Goal: Task Accomplishment & Management: Manage account settings

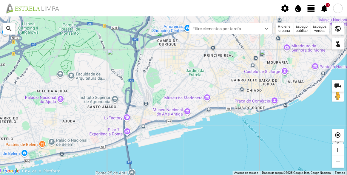
click at [312, 11] on span "view_day" at bounding box center [311, 8] width 9 height 9
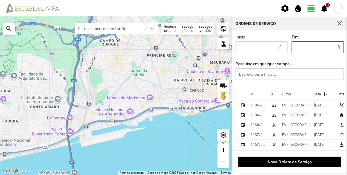
click at [306, 47] on body "settings water_drop view_day +9 notifications Para navegar no mapa com gestos d…" at bounding box center [173, 87] width 347 height 175
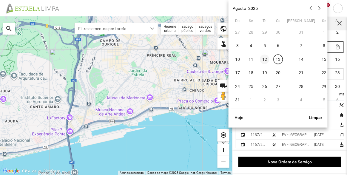
click at [266, 57] on span "12" at bounding box center [265, 60] width 10 height 10
type input "[DATE]"
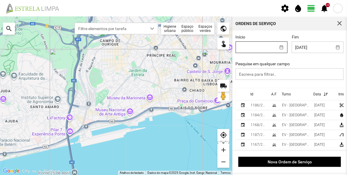
click at [270, 49] on body "settings water_drop view_day +9 notifications Para navegar no mapa com gestos d…" at bounding box center [173, 87] width 347 height 175
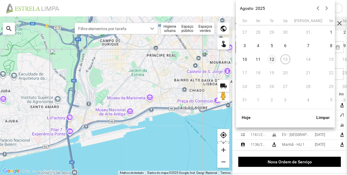
click at [273, 57] on span "12" at bounding box center [272, 60] width 10 height 10
type input "[DATE]"
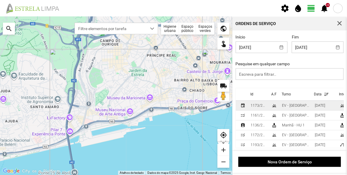
scroll to position [8, 0]
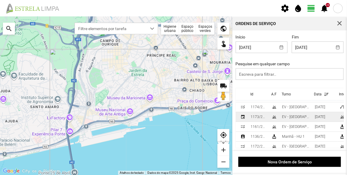
click at [285, 117] on div "EV - [GEOGRAPHIC_DATA] A" at bounding box center [296, 117] width 28 height 4
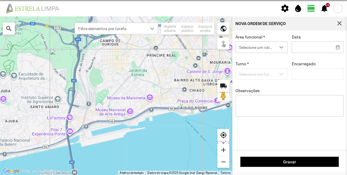
type input "[DATE]"
type textarea "Francesinhas"
type input "[PERSON_NAME]"
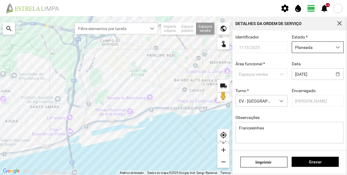
click at [312, 47] on span "Planeada" at bounding box center [312, 47] width 40 height 11
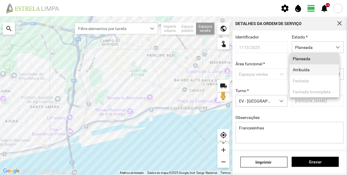
click at [308, 75] on li "Atribuída" at bounding box center [313, 69] width 49 height 11
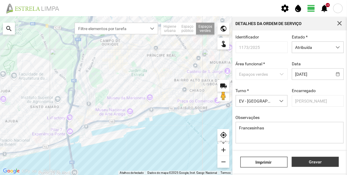
click at [321, 160] on span "Gravar" at bounding box center [315, 161] width 41 height 5
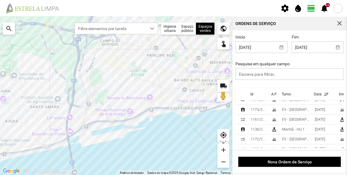
scroll to position [8, 0]
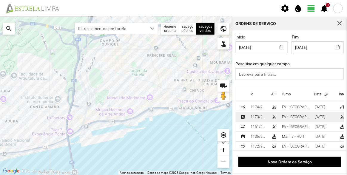
click at [274, 117] on div "grass" at bounding box center [274, 116] width 5 height 5
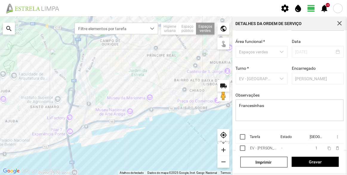
scroll to position [45, 0]
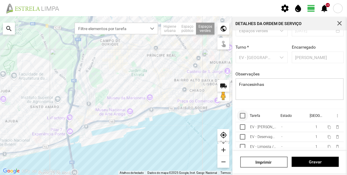
click at [241, 114] on div at bounding box center [242, 115] width 5 height 5
click at [334, 115] on span "more_vert" at bounding box center [336, 115] width 5 height 5
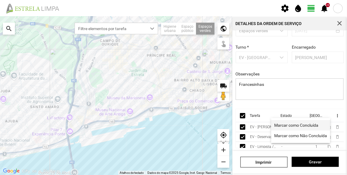
click at [309, 124] on span "Marcar como Concluída" at bounding box center [296, 125] width 44 height 4
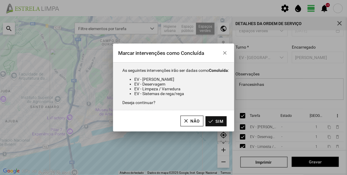
click at [218, 121] on button "Sim" at bounding box center [215, 121] width 21 height 10
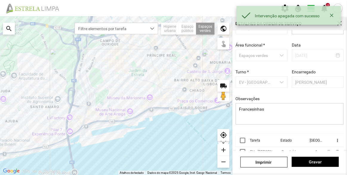
scroll to position [0, 0]
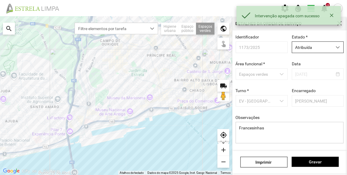
click at [309, 45] on span "Atribuída" at bounding box center [312, 47] width 40 height 11
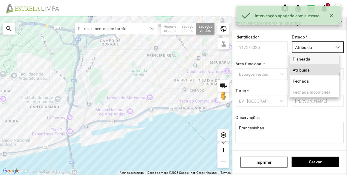
scroll to position [3, 25]
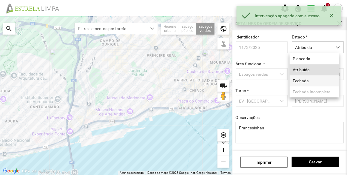
click at [307, 78] on li "Fechada" at bounding box center [313, 80] width 49 height 11
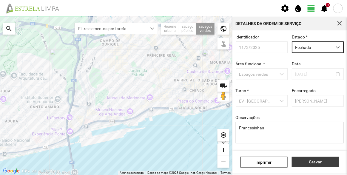
click at [314, 161] on span "Gravar" at bounding box center [315, 161] width 41 height 5
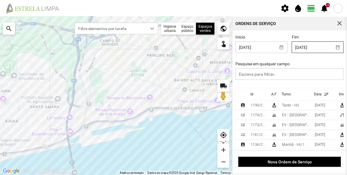
click at [312, 47] on body "settings water_drop view_day +9 notifications Para navegar no mapa com gestos d…" at bounding box center [173, 87] width 347 height 175
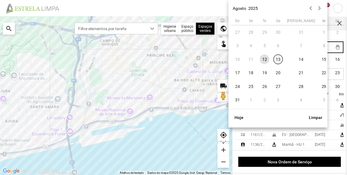
click at [280, 61] on span "13" at bounding box center [278, 60] width 10 height 10
type input "[DATE]"
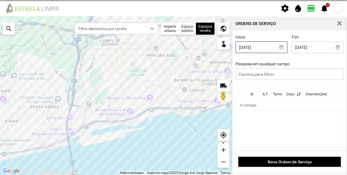
click at [265, 51] on body "settings water_drop view_day +9 notifications Para navegar no mapa com gestos d…" at bounding box center [173, 87] width 347 height 175
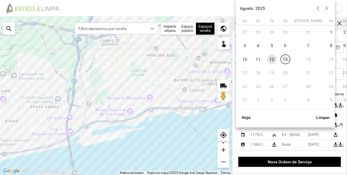
click at [285, 59] on span "13" at bounding box center [285, 60] width 10 height 10
type input "[DATE]"
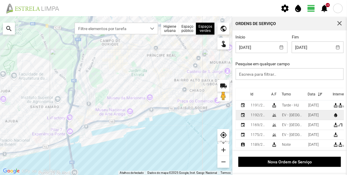
click at [280, 116] on td "EV - [GEOGRAPHIC_DATA] A" at bounding box center [292, 115] width 26 height 10
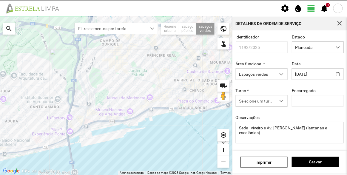
type input "[PERSON_NAME]"
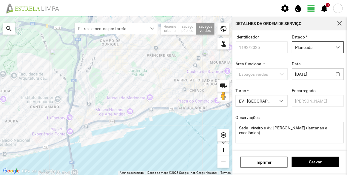
click at [308, 52] on span "Planeada" at bounding box center [312, 47] width 40 height 11
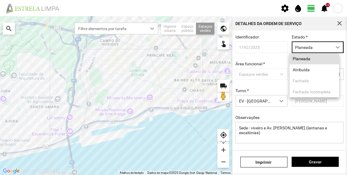
scroll to position [3, 25]
click at [306, 74] on li "Atribuída" at bounding box center [313, 69] width 49 height 11
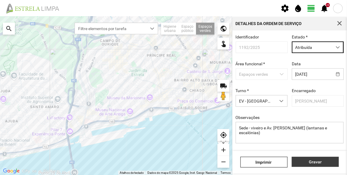
click at [313, 162] on span "Gravar" at bounding box center [315, 161] width 41 height 5
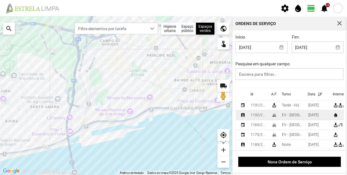
click at [261, 114] on div "1192/2025" at bounding box center [258, 115] width 16 height 4
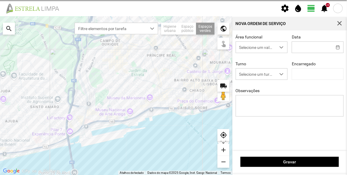
type input "[DATE]"
type textarea "Sede - viveiro e Av. [PERSON_NAME] (lantanas e escalónias)"
type input "[PERSON_NAME]"
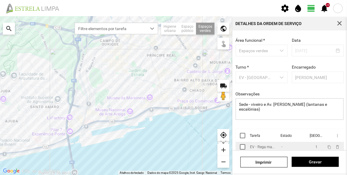
scroll to position [45, 0]
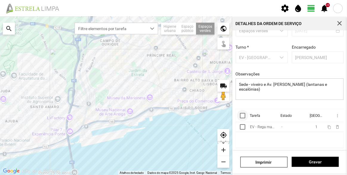
click at [243, 113] on div at bounding box center [242, 115] width 5 height 5
click at [334, 114] on span "more_vert" at bounding box center [336, 115] width 5 height 5
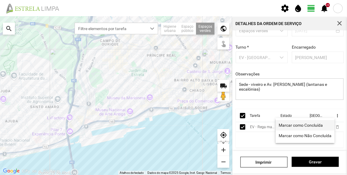
click at [300, 124] on span "Marcar como Concluída" at bounding box center [301, 125] width 44 height 4
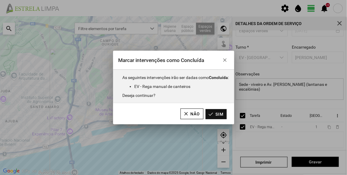
drag, startPoint x: 216, startPoint y: 111, endPoint x: 239, endPoint y: 88, distance: 32.9
click at [216, 111] on button "Sim" at bounding box center [215, 114] width 21 height 10
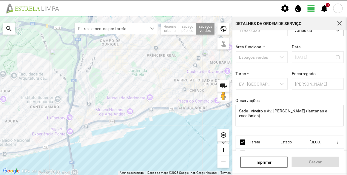
scroll to position [0, 0]
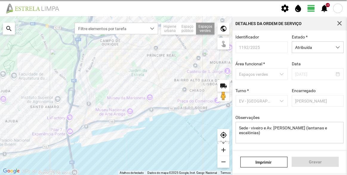
click at [309, 41] on div "Estado * Atribuída" at bounding box center [317, 44] width 56 height 18
click at [307, 49] on span "Atribuída" at bounding box center [312, 47] width 40 height 11
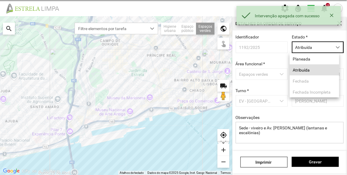
scroll to position [3, 25]
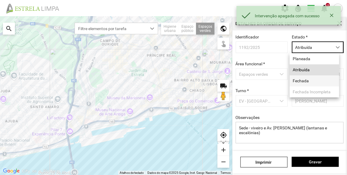
click at [303, 79] on li "Fechada" at bounding box center [313, 80] width 49 height 11
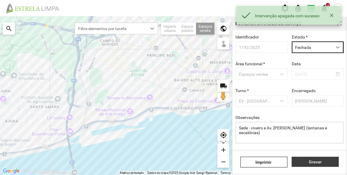
click at [317, 160] on span "Gravar" at bounding box center [315, 161] width 41 height 5
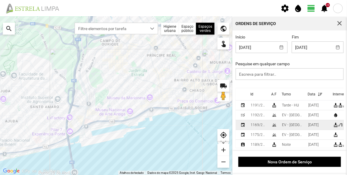
click at [284, 125] on div "EV - [GEOGRAPHIC_DATA] A" at bounding box center [292, 125] width 21 height 4
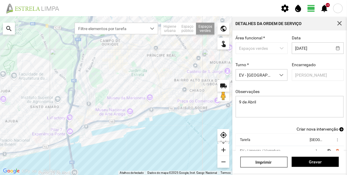
scroll to position [52, 0]
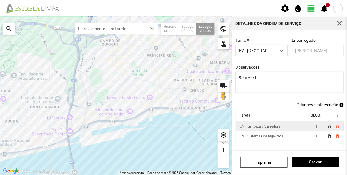
click at [274, 128] on div "EV - Limpeza / Varredura" at bounding box center [260, 126] width 41 height 4
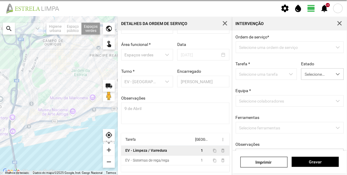
scroll to position [21, 0]
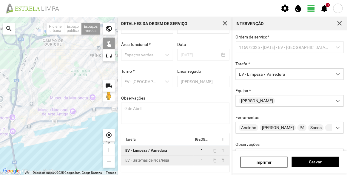
click at [147, 160] on div "EV - Sistemas de rega/rega" at bounding box center [147, 160] width 44 height 4
click at [342, 24] on span "button" at bounding box center [339, 23] width 5 height 5
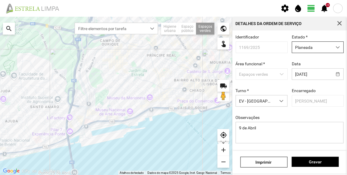
click at [314, 46] on span "Planeada" at bounding box center [312, 47] width 40 height 11
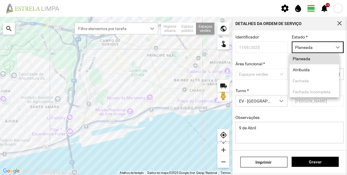
scroll to position [3, 25]
click at [311, 70] on li "Atribuída" at bounding box center [313, 69] width 49 height 11
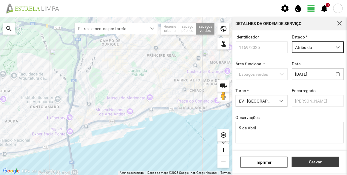
click at [308, 164] on span "Gravar" at bounding box center [315, 161] width 41 height 5
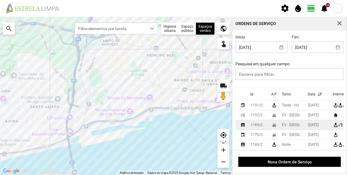
click at [261, 124] on div "1169/2025" at bounding box center [258, 125] width 16 height 4
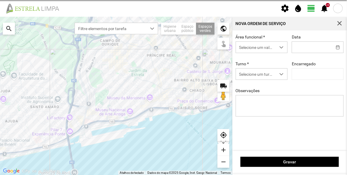
type input "[DATE]"
type input "[PERSON_NAME]"
type textarea "9 de Abril"
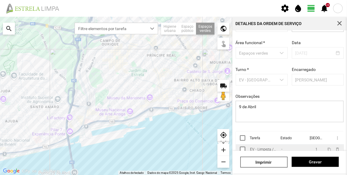
scroll to position [45, 0]
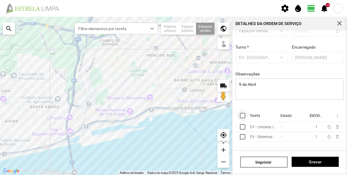
click at [244, 116] on div at bounding box center [242, 115] width 5 height 5
click at [334, 114] on span "more_vert" at bounding box center [336, 115] width 5 height 5
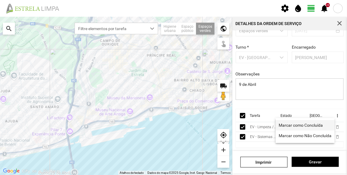
click at [310, 124] on span "Marcar como Concluída" at bounding box center [301, 125] width 44 height 4
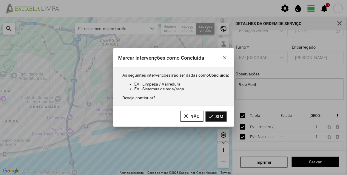
click at [218, 115] on button "Sim" at bounding box center [215, 116] width 21 height 10
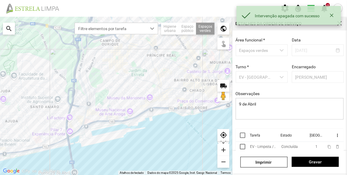
scroll to position [0, 0]
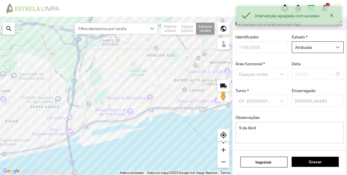
click at [308, 49] on span "Atribuída" at bounding box center [312, 47] width 40 height 11
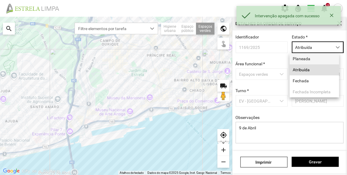
scroll to position [3, 25]
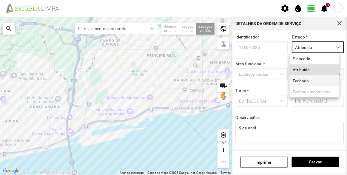
click at [311, 81] on li "Fechada" at bounding box center [313, 80] width 49 height 11
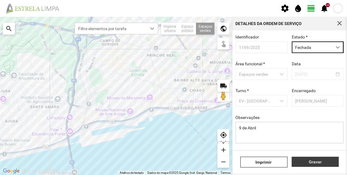
click at [323, 163] on span "Gravar" at bounding box center [315, 161] width 41 height 5
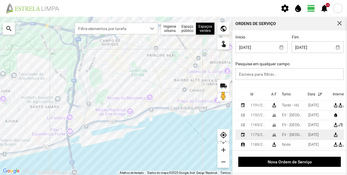
click at [290, 134] on div "EV - [GEOGRAPHIC_DATA] B" at bounding box center [292, 135] width 21 height 4
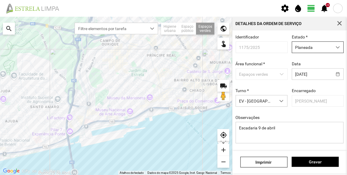
click at [304, 46] on span "Planeada" at bounding box center [312, 47] width 40 height 11
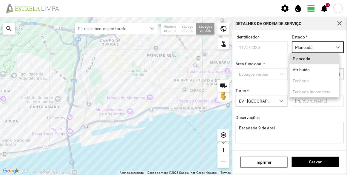
scroll to position [3, 25]
click at [307, 71] on li "Atribuída" at bounding box center [313, 69] width 49 height 11
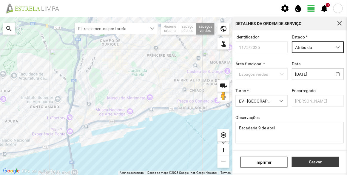
click at [316, 162] on span "Gravar" at bounding box center [315, 161] width 41 height 5
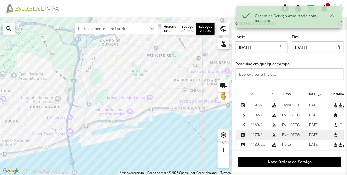
click at [261, 132] on td "1175/2025" at bounding box center [258, 135] width 21 height 10
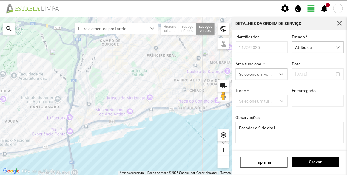
type input "[PERSON_NAME]"
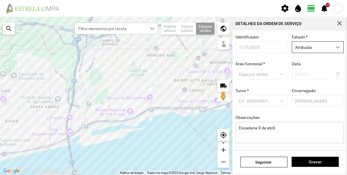
click at [302, 48] on span "Atribuída" at bounding box center [312, 47] width 40 height 11
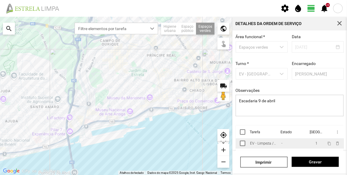
scroll to position [45, 0]
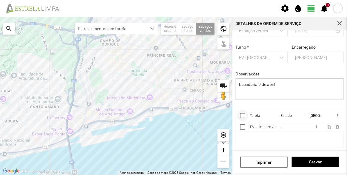
click at [240, 114] on div at bounding box center [242, 115] width 5 height 5
click at [335, 117] on th "more_vert" at bounding box center [334, 115] width 20 height 13
click at [334, 116] on span "more_vert" at bounding box center [336, 115] width 5 height 5
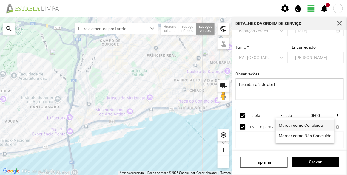
click at [302, 125] on span "Marcar como Concluída" at bounding box center [301, 125] width 44 height 4
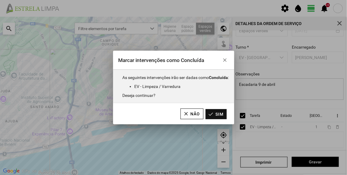
click at [221, 111] on button "Sim" at bounding box center [215, 114] width 21 height 10
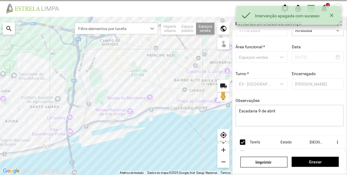
scroll to position [0, 0]
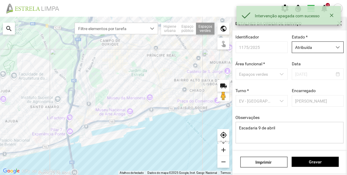
click at [311, 46] on span "Atribuída" at bounding box center [312, 47] width 40 height 11
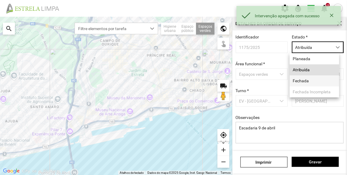
click at [305, 77] on li "Fechada" at bounding box center [313, 80] width 49 height 11
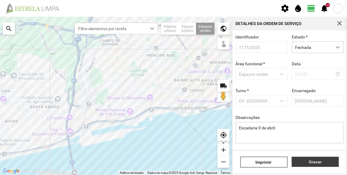
click at [317, 158] on button "Gravar" at bounding box center [315, 162] width 47 height 10
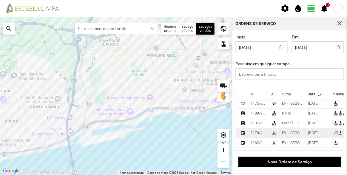
click at [285, 132] on td "EV - [GEOGRAPHIC_DATA] B" at bounding box center [292, 133] width 26 height 10
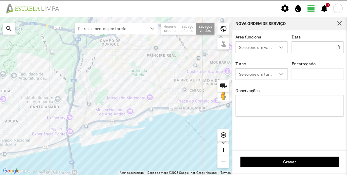
type input "[DATE]"
type textarea "Possidónio"
type input "[PERSON_NAME]"
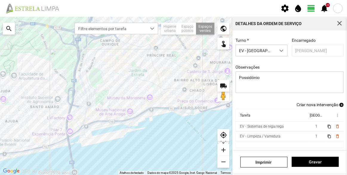
scroll to position [19, 0]
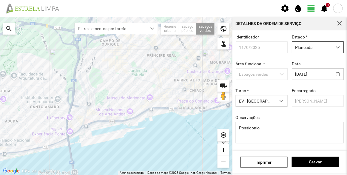
click at [311, 45] on span "Planeada" at bounding box center [312, 47] width 40 height 11
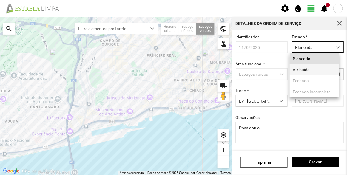
click at [304, 72] on li "Atribuída" at bounding box center [313, 69] width 49 height 11
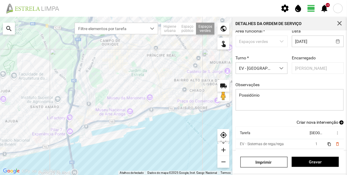
scroll to position [52, 0]
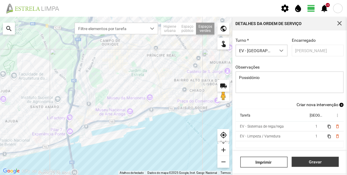
click at [319, 165] on button "Gravar" at bounding box center [315, 162] width 47 height 10
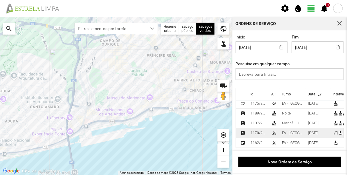
click at [271, 128] on td "grass" at bounding box center [274, 133] width 10 height 10
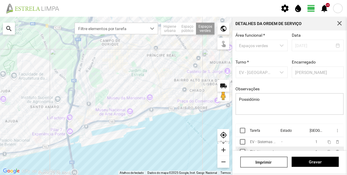
scroll to position [45, 0]
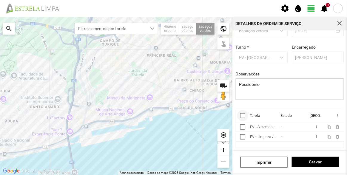
click at [241, 114] on div at bounding box center [242, 115] width 5 height 5
click at [334, 114] on span "more_vert" at bounding box center [336, 115] width 5 height 5
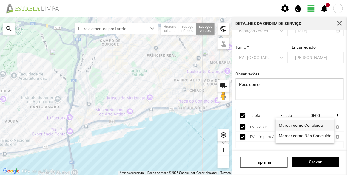
click at [315, 127] on span "Marcar como Concluída" at bounding box center [301, 125] width 44 height 4
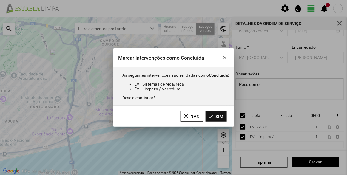
click at [214, 111] on button "Sim" at bounding box center [215, 116] width 21 height 10
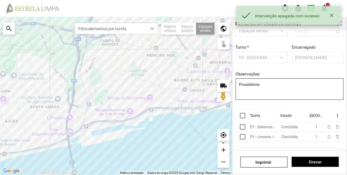
scroll to position [0, 0]
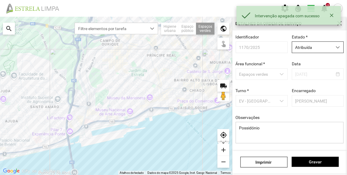
click at [308, 46] on span "Atribuída" at bounding box center [312, 47] width 40 height 11
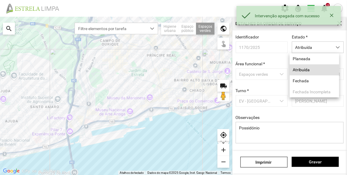
drag, startPoint x: 304, startPoint y: 77, endPoint x: 306, endPoint y: 92, distance: 14.8
click at [304, 77] on li "Fechada" at bounding box center [313, 80] width 49 height 11
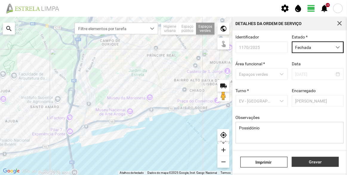
click at [322, 159] on button "Gravar" at bounding box center [315, 162] width 47 height 10
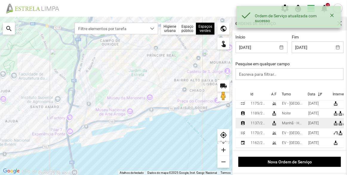
scroll to position [35, 0]
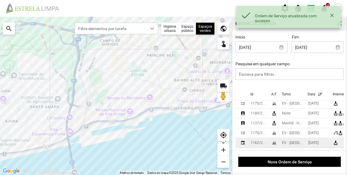
click at [280, 141] on td "EV - [GEOGRAPHIC_DATA] A" at bounding box center [292, 143] width 26 height 10
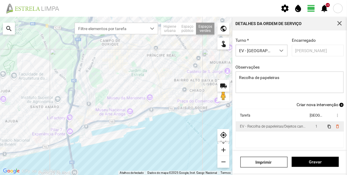
click at [283, 122] on td "EV - Recolha de papeleiras/Dejetos caninos" at bounding box center [271, 127] width 72 height 10
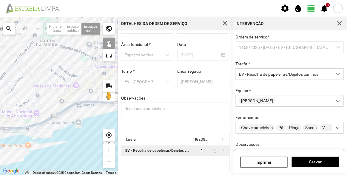
click at [84, 98] on div at bounding box center [59, 96] width 118 height 158
click at [325, 163] on span "Gravar" at bounding box center [315, 161] width 41 height 5
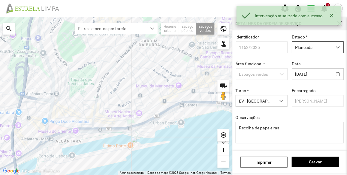
click at [308, 50] on span "Planeada" at bounding box center [312, 47] width 40 height 11
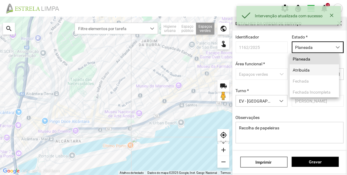
scroll to position [3, 25]
click at [307, 73] on li "Atribuída" at bounding box center [313, 69] width 49 height 11
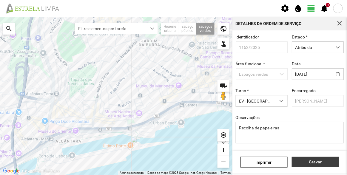
click at [318, 164] on span "Gravar" at bounding box center [315, 161] width 41 height 5
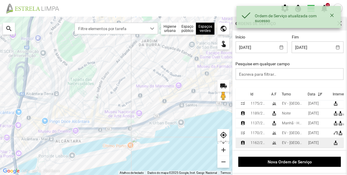
scroll to position [1, 0]
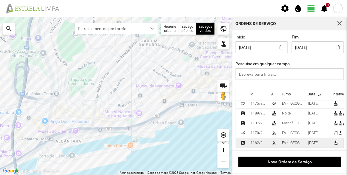
click at [273, 140] on div "grass" at bounding box center [274, 142] width 5 height 5
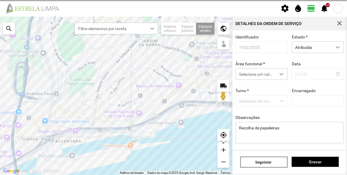
type input "[PERSON_NAME]"
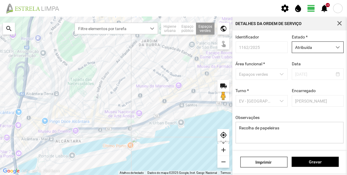
click at [301, 50] on span "Atribuída" at bounding box center [312, 47] width 40 height 11
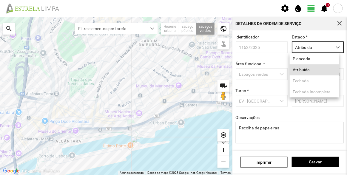
click at [264, 121] on div "Observações Recolha de papeleiras" at bounding box center [289, 129] width 112 height 29
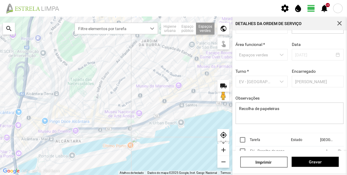
scroll to position [45, 0]
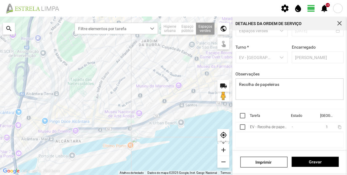
click at [245, 116] on div at bounding box center [242, 115] width 5 height 5
click at [333, 113] on th "more_vert" at bounding box center [334, 115] width 20 height 13
click at [335, 116] on span "more_vert" at bounding box center [337, 115] width 5 height 5
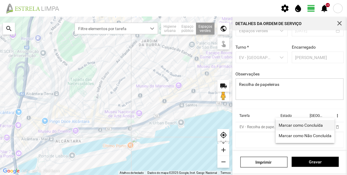
click at [310, 125] on span "Marcar como Concluída" at bounding box center [301, 125] width 44 height 4
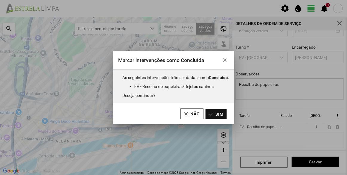
drag, startPoint x: 218, startPoint y: 112, endPoint x: 296, endPoint y: 68, distance: 89.4
click at [218, 111] on button "Sim" at bounding box center [215, 114] width 21 height 10
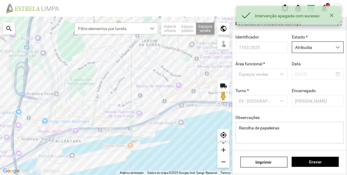
click at [314, 48] on span "Atribuída" at bounding box center [312, 47] width 40 height 11
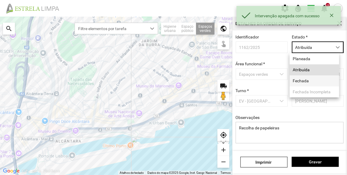
click at [307, 82] on li "Fechada" at bounding box center [313, 80] width 49 height 11
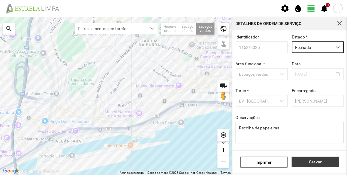
click at [320, 163] on span "Gravar" at bounding box center [315, 161] width 41 height 5
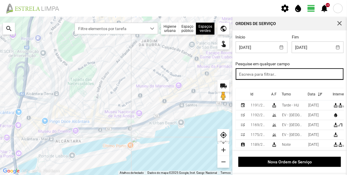
click at [282, 73] on input "text" at bounding box center [289, 74] width 108 height 12
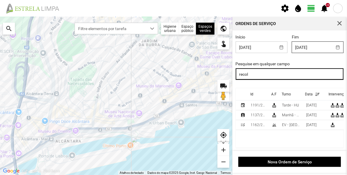
type input "recol"
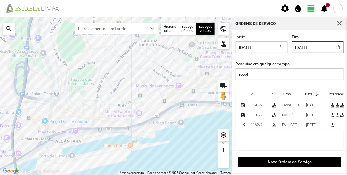
click at [316, 48] on body "settings water_drop view_day +9 notifications Para navegar no mapa com gestos d…" at bounding box center [173, 87] width 347 height 175
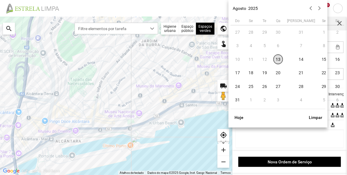
click at [279, 60] on span "13" at bounding box center [278, 60] width 10 height 10
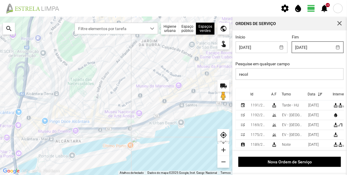
click at [298, 49] on body "settings water_drop view_day +9 notifications Para navegar no mapa com gestos d…" at bounding box center [173, 87] width 347 height 175
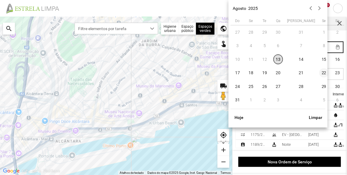
click at [319, 74] on span "22" at bounding box center [324, 73] width 10 height 10
type input "[DATE]"
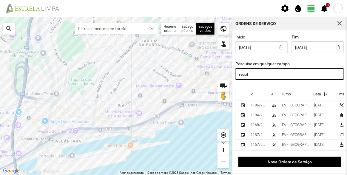
click at [282, 75] on input "recol" at bounding box center [289, 74] width 108 height 12
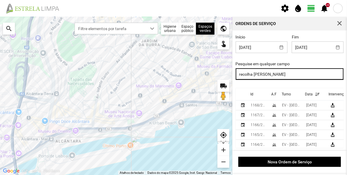
type input "recolha [PERSON_NAME]"
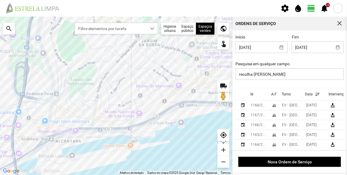
click at [314, 94] on icon at bounding box center [316, 94] width 5 height 4
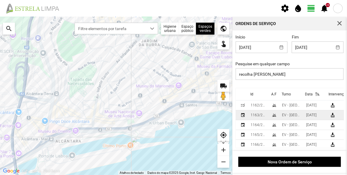
click at [262, 116] on div "1163/2025" at bounding box center [258, 115] width 16 height 4
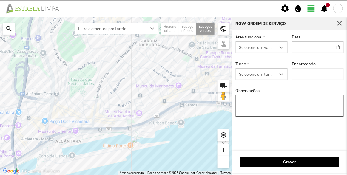
type input "[DATE]"
type input "[PERSON_NAME]"
type textarea "Recolha de papeleiras"
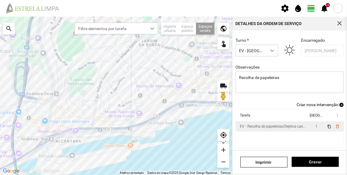
click at [294, 128] on div "EV - Recolha de papeleiras/Dejetos caninos" at bounding box center [273, 126] width 66 height 4
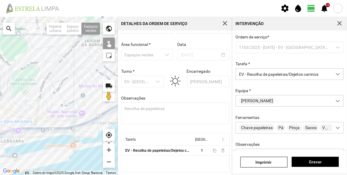
scroll to position [72, 0]
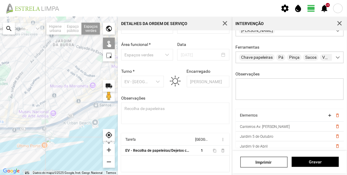
drag, startPoint x: 88, startPoint y: 102, endPoint x: 46, endPoint y: 102, distance: 41.7
click at [45, 102] on div at bounding box center [59, 96] width 118 height 158
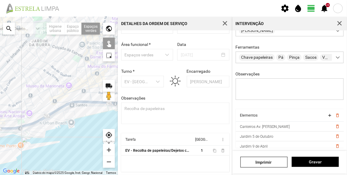
click at [78, 98] on div at bounding box center [59, 96] width 118 height 158
click at [308, 164] on span "Gravar" at bounding box center [315, 161] width 41 height 5
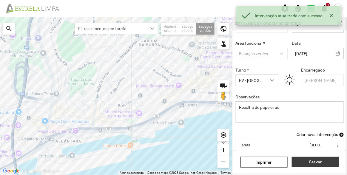
click at [317, 163] on span "Gravar" at bounding box center [315, 161] width 41 height 5
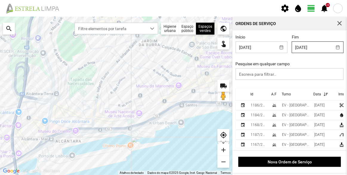
click at [309, 46] on body "settings water_drop view_day +9 notifications Para navegar no mapa com gestos d…" at bounding box center [173, 87] width 347 height 175
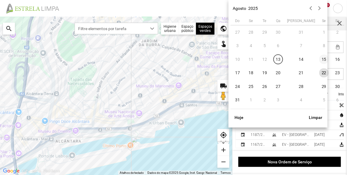
click at [319, 59] on span "15" at bounding box center [324, 60] width 10 height 10
click at [300, 48] on body "settings water_drop view_day +9 notifications Para navegar no mapa com gestos d…" at bounding box center [173, 87] width 347 height 175
click at [246, 72] on span "18" at bounding box center [251, 73] width 10 height 10
type input "[DATE]"
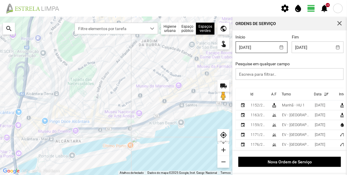
click at [254, 46] on body "settings water_drop view_day +9 notifications Para navegar no mapa com gestos d…" at bounding box center [173, 87] width 347 height 175
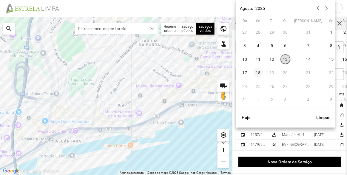
click at [262, 73] on span "18" at bounding box center [258, 73] width 10 height 10
type input "[DATE]"
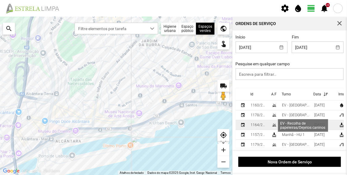
click at [339, 125] on div "cleaning_services" at bounding box center [341, 125] width 5 height 5
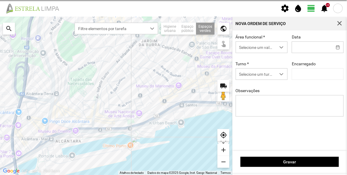
type input "[DATE]"
type input "[PERSON_NAME]"
type textarea "Recolha de papeleiras"
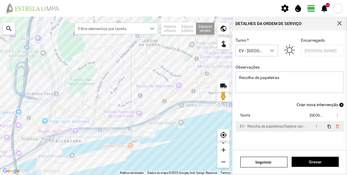
click at [285, 124] on td "EV - Recolha de papeleiras/Dejetos caninos" at bounding box center [271, 127] width 72 height 10
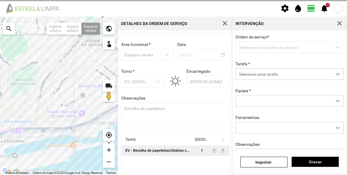
scroll to position [21, 0]
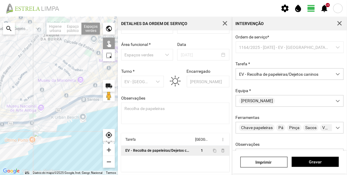
drag, startPoint x: 81, startPoint y: 91, endPoint x: 45, endPoint y: 86, distance: 36.5
click at [38, 85] on div at bounding box center [59, 96] width 118 height 158
click at [88, 92] on div at bounding box center [59, 96] width 118 height 158
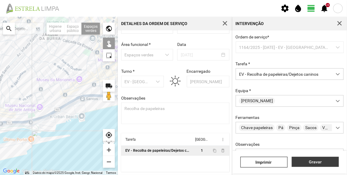
click at [303, 160] on span "Gravar" at bounding box center [315, 161] width 41 height 5
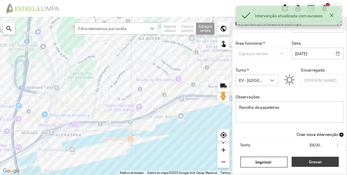
click at [311, 164] on span "Gravar" at bounding box center [315, 161] width 41 height 5
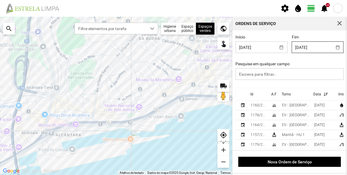
click at [304, 48] on body "Ordem de Serviço atualizada com sucesso settings water_drop view_day +9 notific…" at bounding box center [173, 87] width 347 height 175
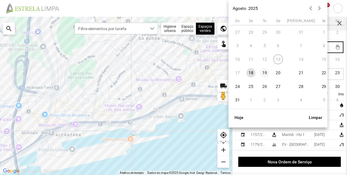
click at [263, 73] on span "19" at bounding box center [265, 73] width 10 height 10
type input "[DATE]"
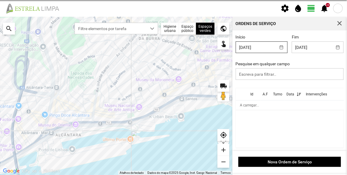
click at [260, 45] on body "settings water_drop view_day +9 notifications Para navegar no mapa com gestos d…" at bounding box center [173, 87] width 347 height 175
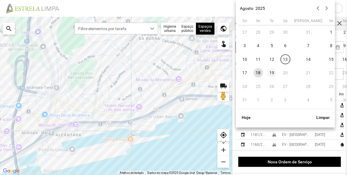
click at [273, 73] on span "19" at bounding box center [272, 73] width 10 height 10
type input "[DATE]"
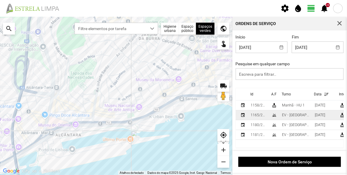
click at [314, 116] on div "[DATE]" at bounding box center [319, 115] width 10 height 4
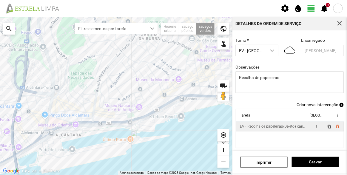
click at [287, 128] on div "EV - Recolha de papeleiras/Dejetos caninos" at bounding box center [273, 126] width 66 height 4
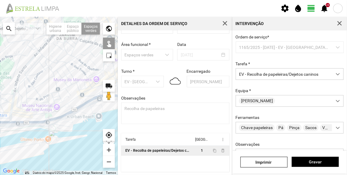
drag, startPoint x: 94, startPoint y: 78, endPoint x: 39, endPoint y: 77, distance: 54.9
click at [39, 77] on div at bounding box center [59, 96] width 118 height 158
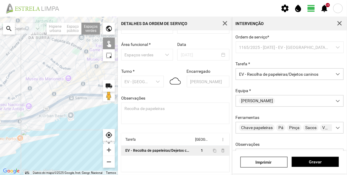
click at [77, 91] on div at bounding box center [59, 96] width 118 height 158
click at [313, 162] on span "Gravar" at bounding box center [315, 161] width 41 height 5
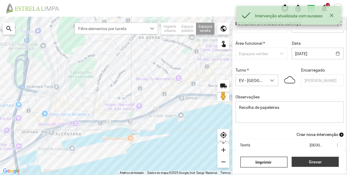
click at [314, 162] on span "Gravar" at bounding box center [315, 161] width 41 height 5
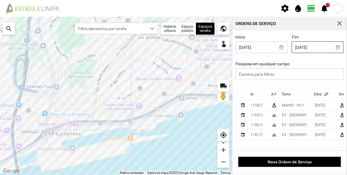
click at [316, 50] on body "settings water_drop view_day +9 notifications Para navegar no mapa com gestos d…" at bounding box center [173, 87] width 347 height 175
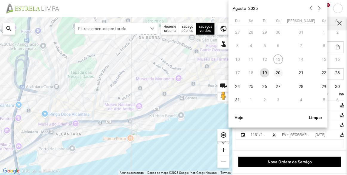
drag, startPoint x: 280, startPoint y: 74, endPoint x: 278, endPoint y: 72, distance: 3.2
click at [280, 74] on span "20" at bounding box center [278, 73] width 10 height 10
type input "[DATE]"
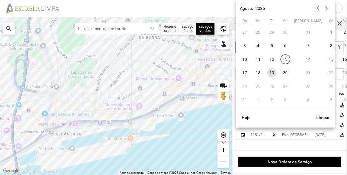
click at [259, 47] on body "settings water_drop view_day +9 notifications Para navegar no mapa com gestos d…" at bounding box center [173, 87] width 347 height 175
click at [286, 72] on span "20" at bounding box center [285, 73] width 10 height 10
type input "[DATE]"
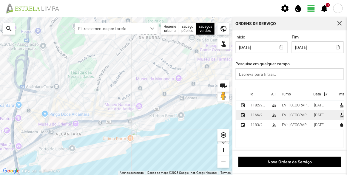
click at [314, 114] on div "[DATE]" at bounding box center [319, 115] width 10 height 4
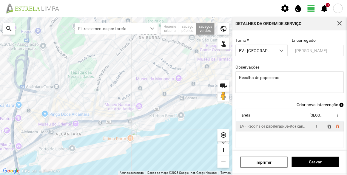
click at [296, 124] on td "EV - Recolha de papeleiras/Dejetos caninos" at bounding box center [271, 127] width 72 height 10
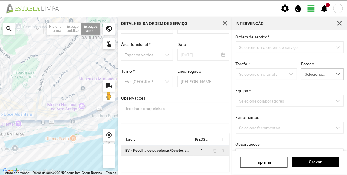
scroll to position [21, 0]
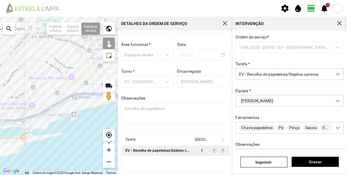
drag, startPoint x: 89, startPoint y: 91, endPoint x: 39, endPoint y: 89, distance: 49.8
click at [39, 89] on div at bounding box center [59, 96] width 118 height 158
click at [77, 91] on div at bounding box center [59, 96] width 118 height 158
click at [304, 162] on span "Gravar" at bounding box center [315, 161] width 41 height 5
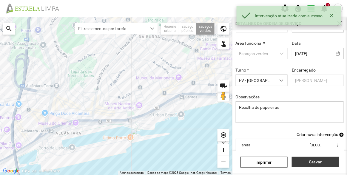
click at [310, 162] on span "Gravar" at bounding box center [315, 161] width 41 height 5
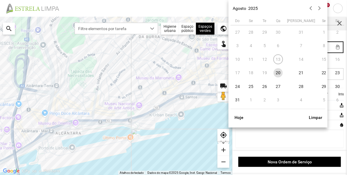
click at [319, 48] on body "settings water_drop view_day +9 notifications Para navegar no mapa com gestos d…" at bounding box center [173, 87] width 347 height 175
click at [296, 75] on span "21" at bounding box center [301, 73] width 10 height 10
type input "[DATE]"
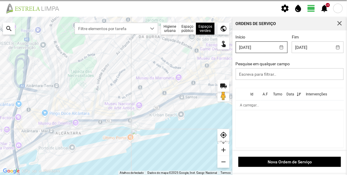
click at [267, 46] on body "settings water_drop view_day +9 notifications Para navegar no mapa com gestos d…" at bounding box center [173, 87] width 347 height 175
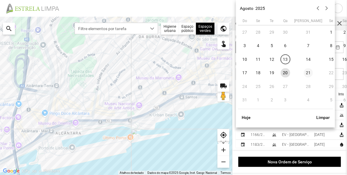
click at [303, 73] on span "21" at bounding box center [308, 73] width 10 height 10
type input "[DATE]"
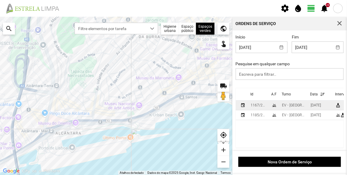
click at [292, 106] on div "EV - [GEOGRAPHIC_DATA] A" at bounding box center [294, 105] width 24 height 4
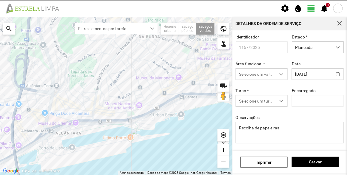
type input "[PERSON_NAME]"
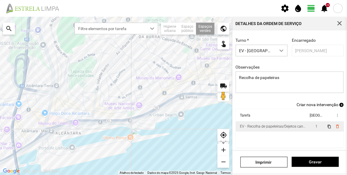
click at [277, 128] on div "EV - Recolha de papeleiras/Dejetos caninos" at bounding box center [273, 126] width 66 height 4
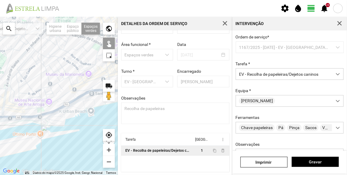
drag, startPoint x: 84, startPoint y: 89, endPoint x: 50, endPoint y: 85, distance: 33.6
click at [50, 85] on div at bounding box center [59, 96] width 118 height 158
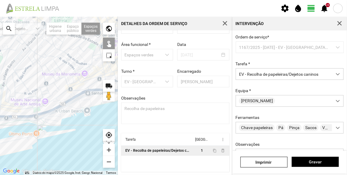
click at [91, 87] on div at bounding box center [59, 96] width 118 height 158
click at [310, 160] on span "Gravar" at bounding box center [315, 161] width 41 height 5
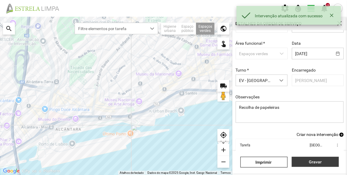
click at [311, 161] on span "Gravar" at bounding box center [315, 161] width 41 height 5
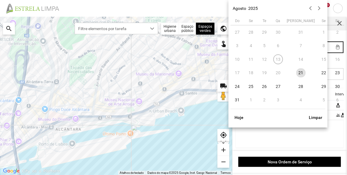
click at [309, 50] on body "settings water_drop view_day +9 notifications Para navegar no mapa com gestos d…" at bounding box center [173, 87] width 347 height 175
click at [319, 74] on span "22" at bounding box center [324, 73] width 10 height 10
type input "[DATE]"
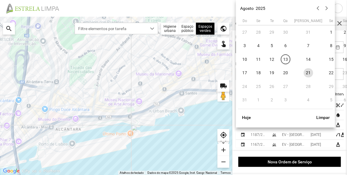
click at [262, 47] on body "settings water_drop view_day +9 notifications Para navegar no mapa com gestos d…" at bounding box center [173, 87] width 347 height 175
click at [326, 72] on span "22" at bounding box center [331, 73] width 10 height 10
type input "[DATE]"
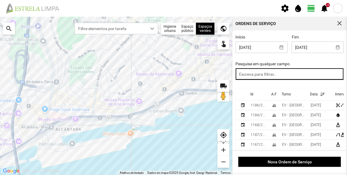
click at [311, 73] on input "text" at bounding box center [289, 74] width 108 height 12
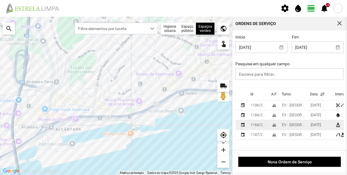
click at [310, 126] on div "[DATE]" at bounding box center [315, 125] width 10 height 4
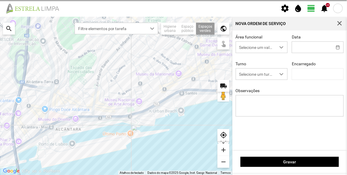
type input "[DATE]"
type textarea "Recolha de papeleiras"
type input "[PERSON_NAME]"
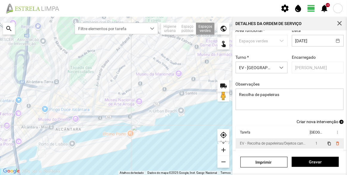
scroll to position [52, 0]
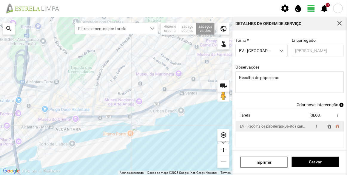
click at [262, 123] on td "EV - Recolha de papeleiras/Dejetos caninos" at bounding box center [271, 127] width 72 height 10
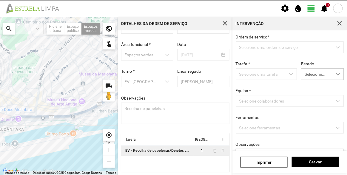
scroll to position [21, 0]
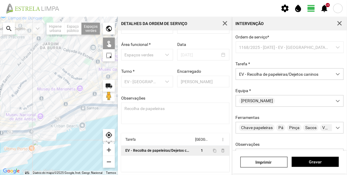
drag, startPoint x: 95, startPoint y: 75, endPoint x: 45, endPoint y: 89, distance: 52.0
click at [45, 89] on div at bounding box center [59, 96] width 118 height 158
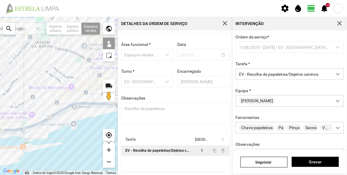
click at [81, 100] on div at bounding box center [59, 96] width 118 height 158
click at [326, 163] on span "Gravar" at bounding box center [315, 161] width 41 height 5
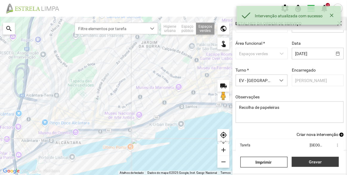
click at [318, 162] on span "Gravar" at bounding box center [315, 161] width 41 height 5
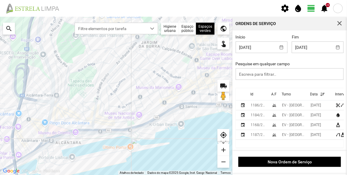
scroll to position [1, 0]
click at [318, 31] on div "Início [DATE] Fim [DATE] Pesquise em qualquer campo Id A.F Turno Data Intervenç…" at bounding box center [289, 90] width 114 height 120
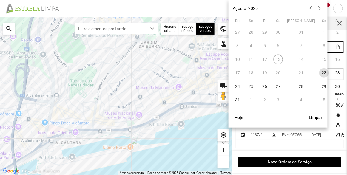
click at [319, 47] on body "settings water_drop view_day +9 notifications Para navegar no mapa com gestos d…" at bounding box center [173, 87] width 347 height 175
click at [251, 88] on span "25" at bounding box center [251, 87] width 10 height 10
type input "[DATE]"
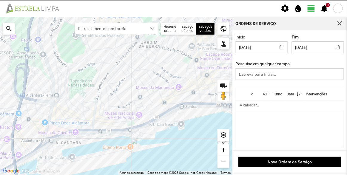
click at [303, 60] on div "Início [DATE] Fim [DATE] Pesquise em qualquer campo" at bounding box center [289, 62] width 112 height 54
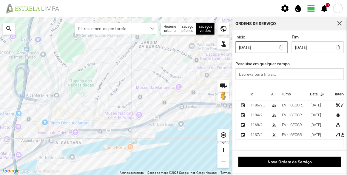
click at [262, 48] on body "settings water_drop view_day +9 notifications Para navegar no mapa com gestos d…" at bounding box center [173, 87] width 347 height 175
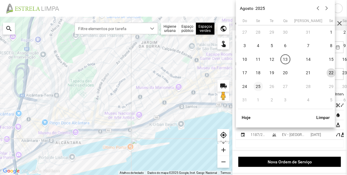
click at [261, 88] on span "25" at bounding box center [258, 87] width 10 height 10
type input "[DATE]"
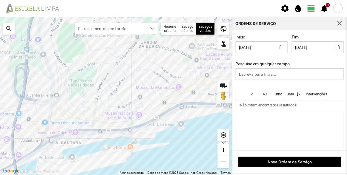
click at [286, 61] on label "Pesquise em qualquer campo" at bounding box center [262, 63] width 54 height 5
click at [339, 25] on span "button" at bounding box center [339, 23] width 5 height 5
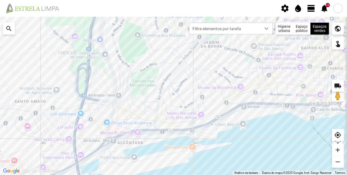
click at [298, 61] on div at bounding box center [173, 96] width 347 height 158
